Goal: Check status: Check status

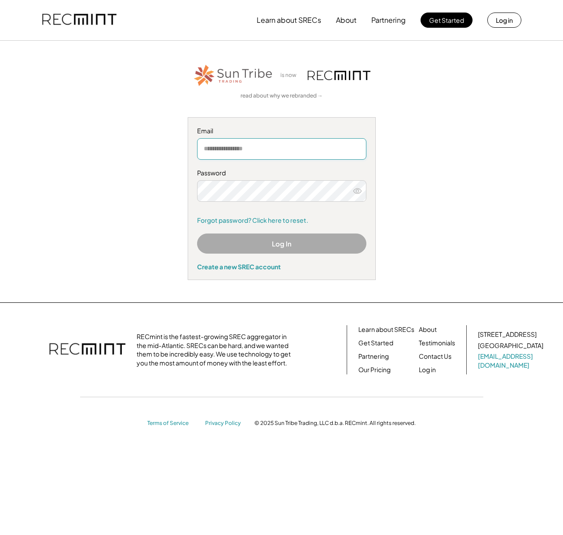
click at [356, 147] on input "email" at bounding box center [281, 148] width 169 height 21
type input "**********"
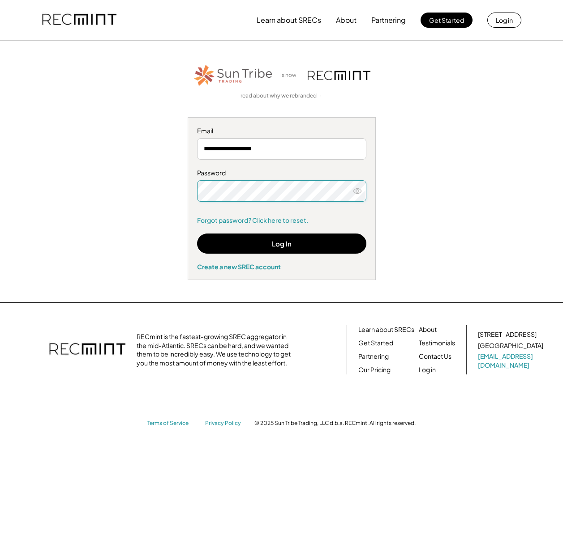
click at [358, 191] on use at bounding box center [357, 190] width 8 height 5
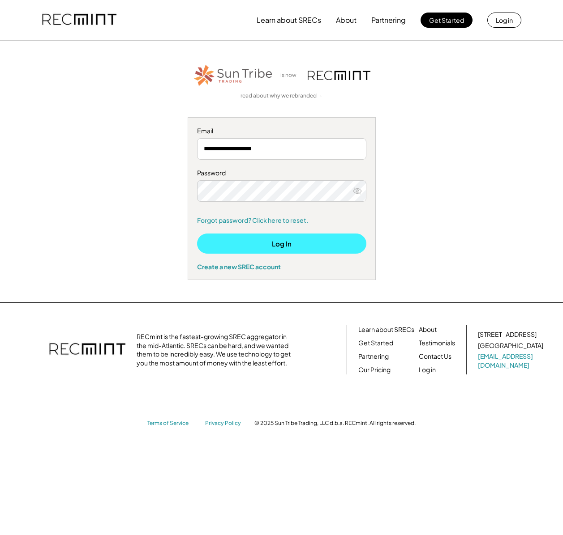
click at [287, 243] on button "Log In" at bounding box center [281, 244] width 169 height 20
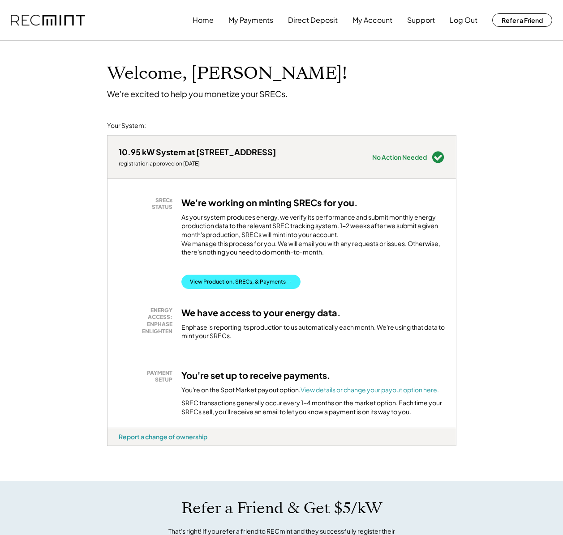
click at [243, 284] on button "View Production, SRECs, & Payments →" at bounding box center [240, 282] width 119 height 14
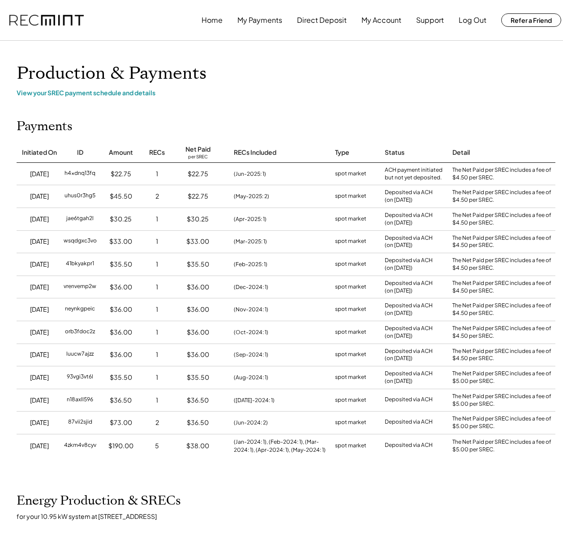
scroll to position [0, 1]
click at [470, 21] on button "Log Out" at bounding box center [472, 20] width 28 height 18
